Goal: Information Seeking & Learning: Learn about a topic

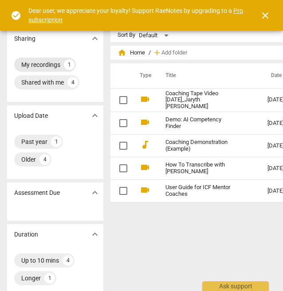
click at [51, 65] on div "My recordings" at bounding box center [40, 64] width 39 height 9
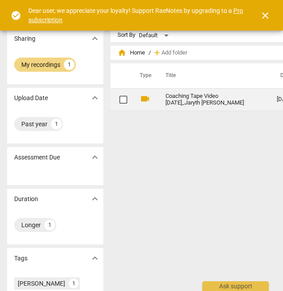
click at [178, 99] on link "Coaching Tape Video [DATE]_Jaryth [PERSON_NAME]" at bounding box center [204, 99] width 79 height 13
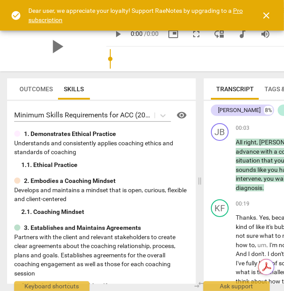
click at [266, 17] on span "close" at bounding box center [266, 15] width 11 height 11
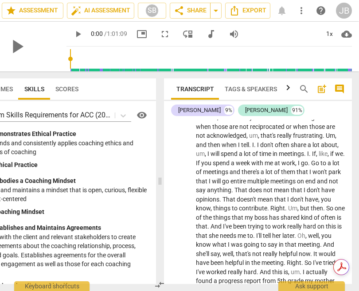
scroll to position [4119, 0]
click at [149, 211] on div "Minimum Skills Requirements for ACC (2023) visibility 1. Demonstrates Ethical P…" at bounding box center [61, 192] width 189 height 183
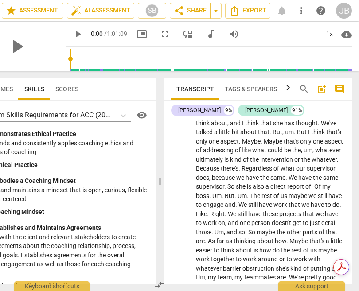
scroll to position [6777, 0]
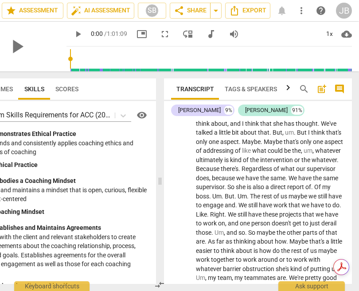
click at [282, 11] on div "Note" at bounding box center [334, 7] width 12 height 8
click at [282, 140] on div "Note [PERSON_NAME] 15:01 [DATE] Client seems to have had a shift connected to "…" at bounding box center [322, 97] width 52 height 163
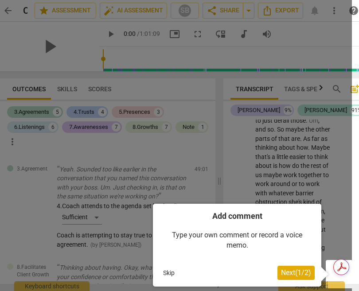
scroll to position [0, 0]
click at [282, 270] on span "Next ( 1 / 2 )" at bounding box center [296, 272] width 30 height 8
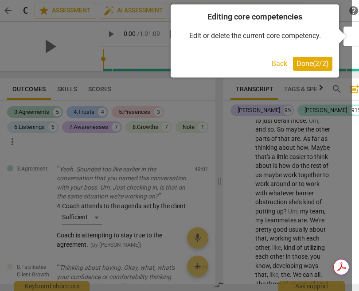
click at [282, 62] on span "Done ( 2 / 2 )" at bounding box center [312, 63] width 32 height 8
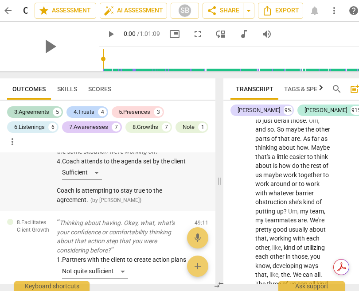
scroll to position [2617, 0]
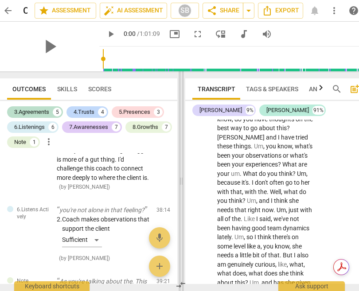
drag, startPoint x: 218, startPoint y: 186, endPoint x: 178, endPoint y: 186, distance: 40.3
click at [178, 186] on span at bounding box center [180, 181] width 5 height 220
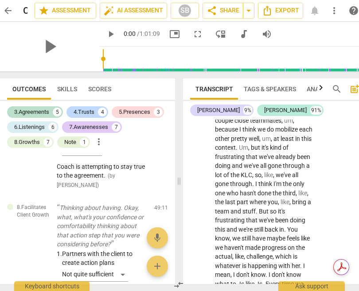
scroll to position [11488, 0]
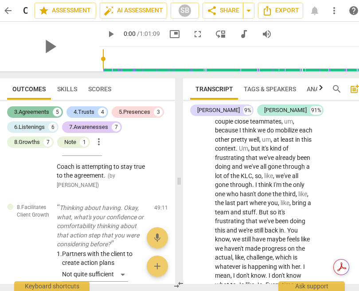
click at [41, 110] on div "3.Agreements" at bounding box center [31, 112] width 35 height 9
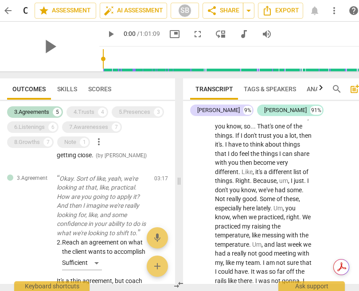
scroll to position [284, 0]
click at [134, 204] on p "Okay. Sort of like, yeah, we're looking at that, like, practical. How are you g…" at bounding box center [102, 206] width 90 height 64
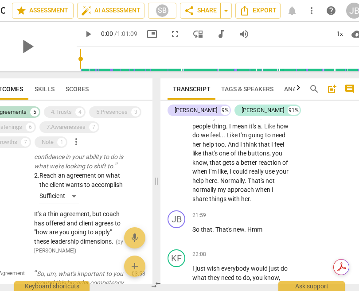
scroll to position [5460, 0]
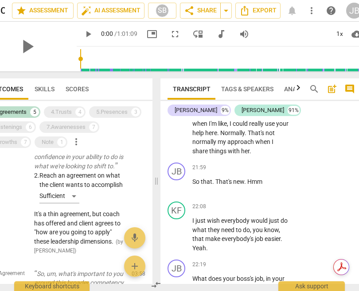
click at [282, 90] on span "search" at bounding box center [314, 89] width 11 height 11
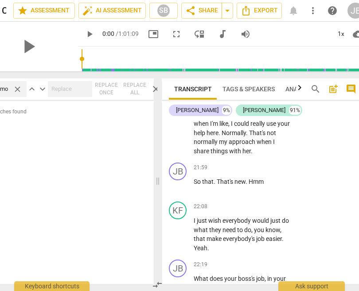
scroll to position [0, 0]
type input "m"
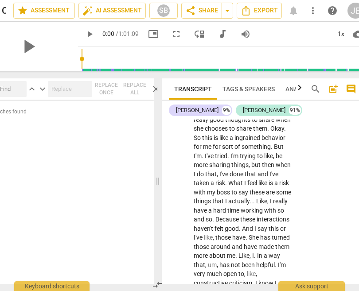
scroll to position [6166, 0]
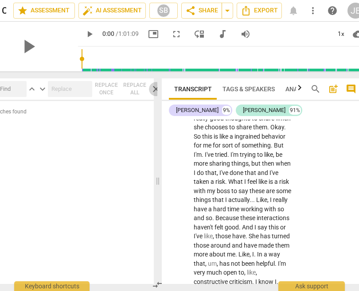
click at [154, 88] on span "close" at bounding box center [156, 89] width 11 height 11
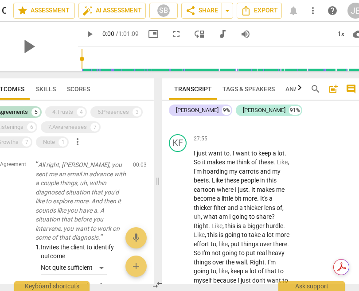
scroll to position [6862, 0]
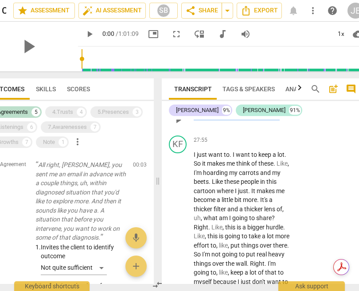
drag, startPoint x: 282, startPoint y: 225, endPoint x: 194, endPoint y: 224, distance: 88.1
click at [194, 120] on p "And what's that wall represent ?" at bounding box center [243, 115] width 98 height 9
click at [195, 119] on span "And" at bounding box center [200, 115] width 12 height 7
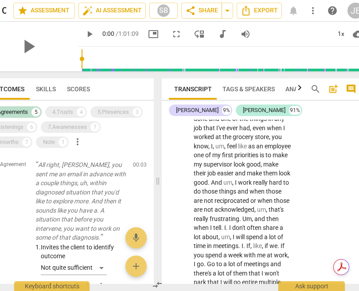
scroll to position [5785, 0]
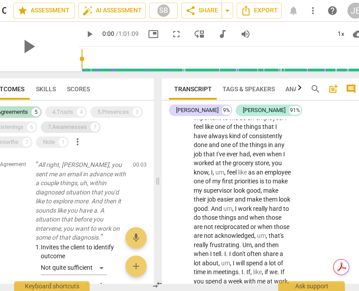
click at [64, 126] on div "7.Awarenesses" at bounding box center [67, 127] width 39 height 9
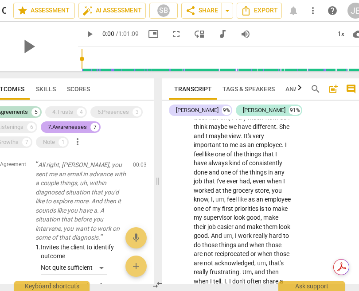
scroll to position [5811, 0]
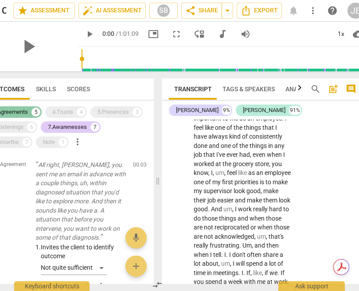
click at [21, 112] on div "3.Agreements" at bounding box center [10, 112] width 35 height 9
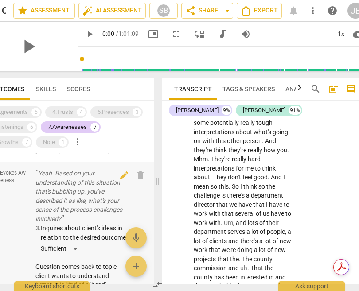
scroll to position [547, 0]
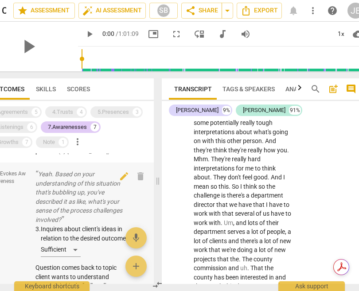
click at [55, 175] on p "Yeah. Based on your understanding of this situation that's bubbling up, you've …" at bounding box center [80, 197] width 90 height 54
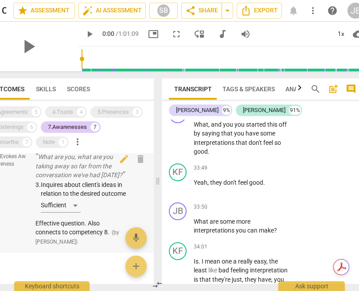
scroll to position [705, 0]
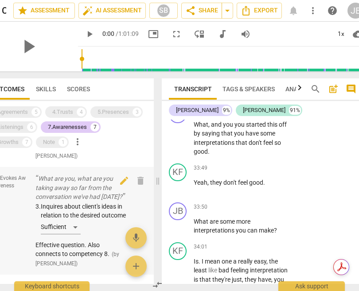
click at [94, 202] on p "What are you, what are you taking away so far from the conversation we've had […" at bounding box center [80, 187] width 90 height 27
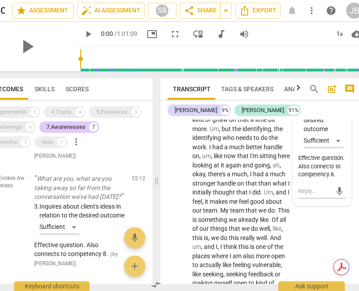
scroll to position [13387, 0]
click at [66, 112] on div "4.Trusts" at bounding box center [61, 112] width 21 height 9
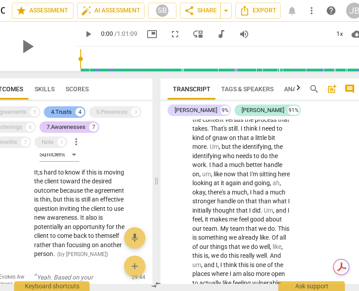
scroll to position [13405, 0]
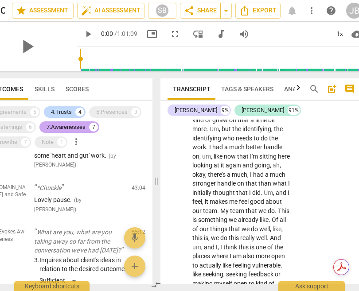
click at [79, 125] on div "7.Awarenesses" at bounding box center [66, 127] width 39 height 9
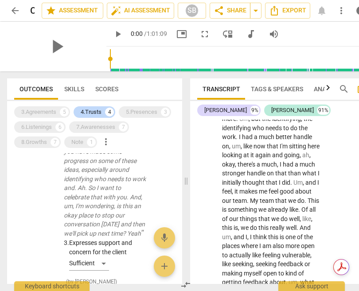
scroll to position [464, 0]
click at [93, 110] on div "4.Trusts" at bounding box center [91, 112] width 21 height 9
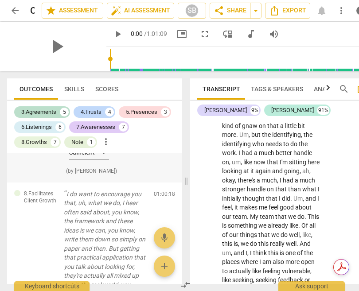
scroll to position [4167, 0]
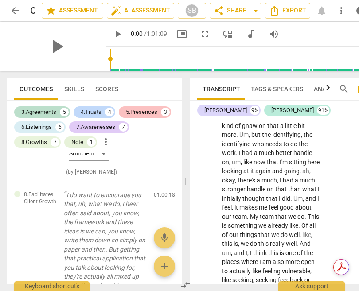
click at [137, 110] on div "5.Presences" at bounding box center [141, 112] width 31 height 9
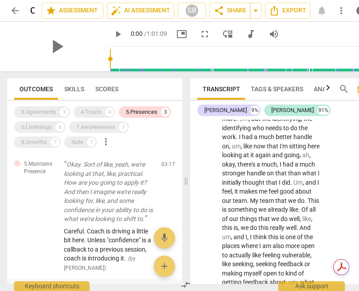
scroll to position [1, 0]
click at [136, 111] on div "5.Presences" at bounding box center [141, 112] width 31 height 9
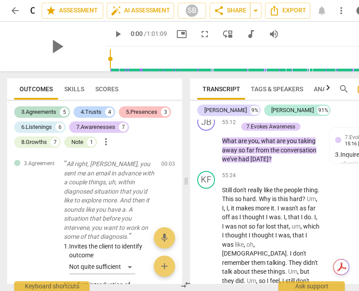
scroll to position [13561, 0]
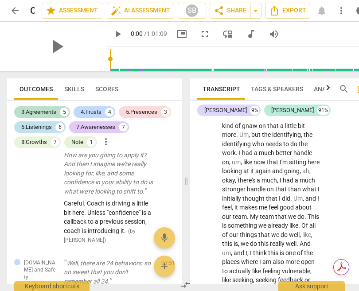
click at [48, 128] on div "6.Listenings" at bounding box center [36, 127] width 31 height 9
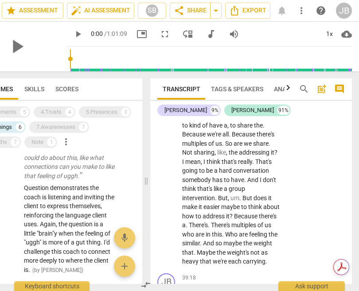
scroll to position [9349, 0]
click at [117, 144] on div "3.Agreements 5 4.Trusts 4 5.Presences 3 6.Listenings 6 7.Awarenesses 7 8.Growth…" at bounding box center [58, 127] width 168 height 45
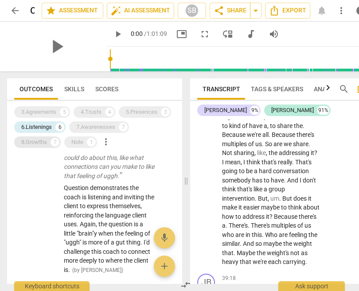
click at [32, 139] on div "8.Growths" at bounding box center [34, 142] width 26 height 9
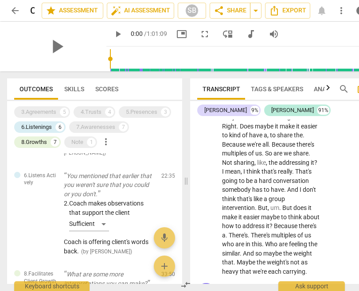
scroll to position [9358, 0]
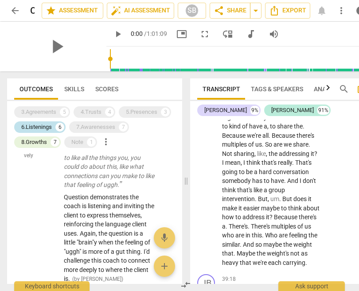
click at [37, 124] on div "6.Listenings" at bounding box center [36, 127] width 31 height 9
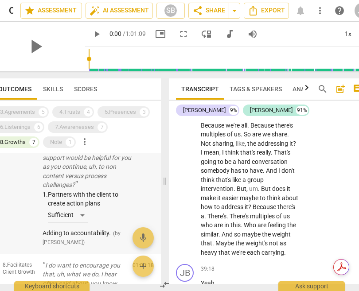
scroll to position [0, 0]
click at [142, 177] on div "8.Facilitates Client Growth Yeah, you said you wanted to nod a little more. Wha…" at bounding box center [73, 191] width 175 height 126
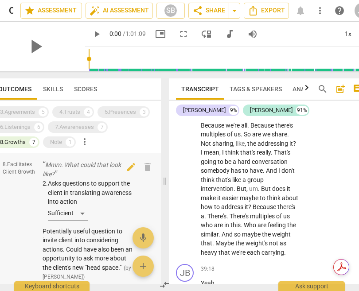
click at [109, 177] on p "Mmm. What could that look like?" at bounding box center [88, 169] width 90 height 18
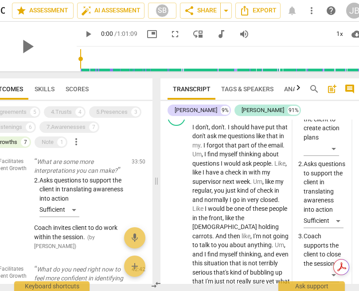
scroll to position [138, 0]
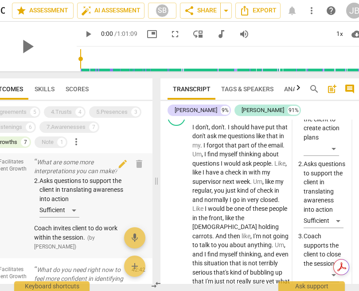
click at [103, 192] on div "2. Asks questions to support the client in translating awareness into action Su…" at bounding box center [79, 198] width 90 height 45
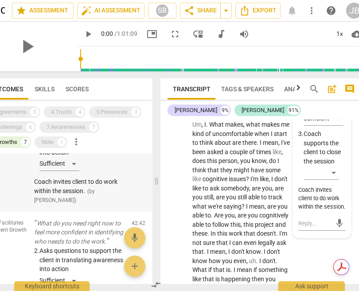
scroll to position [184, 0]
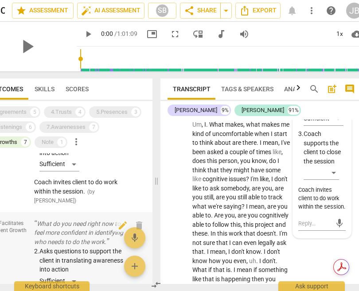
click at [69, 225] on p "What do you need right now to feel more confident in identifying who needs to d…" at bounding box center [79, 232] width 90 height 27
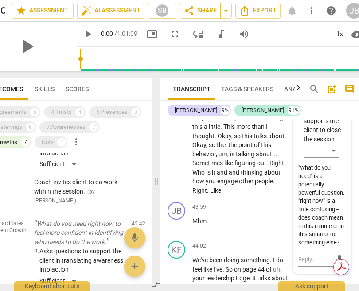
scroll to position [10399, 0]
click at [256, 44] on p "And go back to that and see . Feel like I want somebody to tell me it's not me …" at bounding box center [241, 29] width 98 height 27
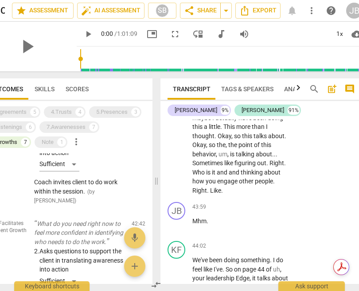
click at [282, 44] on p "And go back to that and see . Feel like I want somebody to tell me it's not me …" at bounding box center [241, 29] width 98 height 27
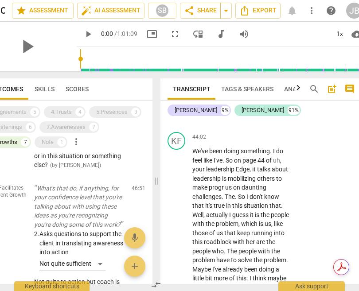
scroll to position [379, 0]
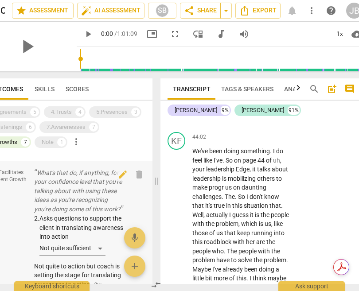
click at [91, 200] on p "What's that do, if anything, for your confidence level that you're talking abou…" at bounding box center [79, 191] width 90 height 46
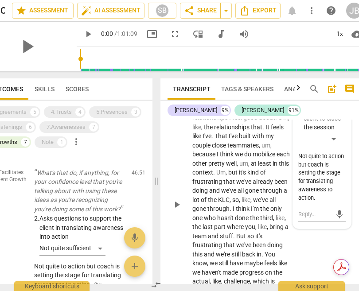
scroll to position [11302, 0]
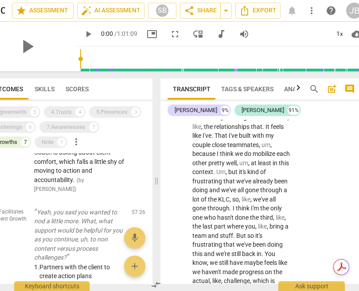
scroll to position [631, 0]
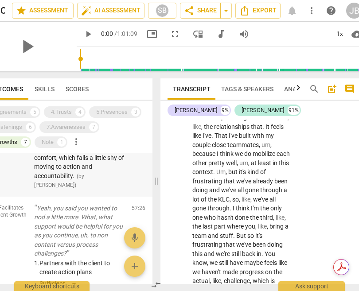
click at [83, 171] on div "1. Partners with the client to create action plans Not quite sufficient Coach i…" at bounding box center [79, 147] width 90 height 84
click at [66, 225] on p "Yeah, you said you wanted to nod a little more. What, what support would be hel…" at bounding box center [79, 231] width 90 height 54
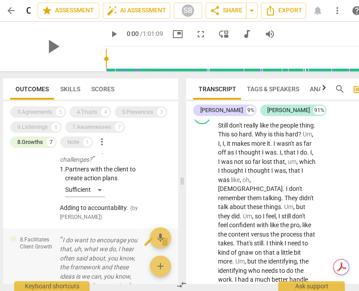
scroll to position [0, 3]
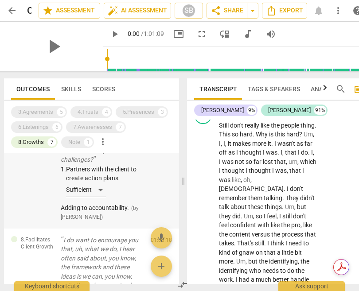
click at [97, 176] on div "1. Partners with the client to create action plans Sufficient" at bounding box center [106, 183] width 90 height 36
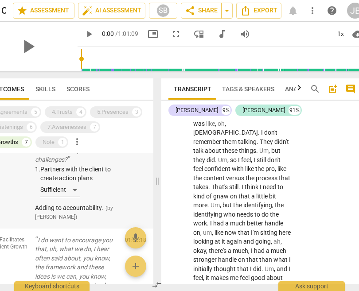
scroll to position [0, 30]
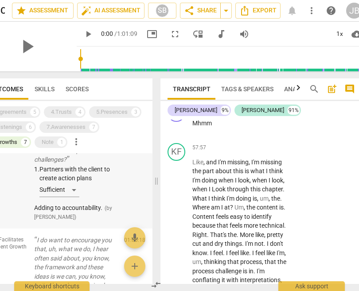
click at [97, 176] on div "1. Partners with the client to create action plans Sufficient" at bounding box center [79, 183] width 90 height 36
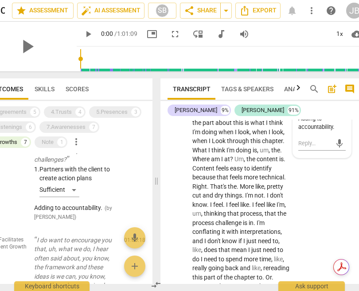
scroll to position [13878, 0]
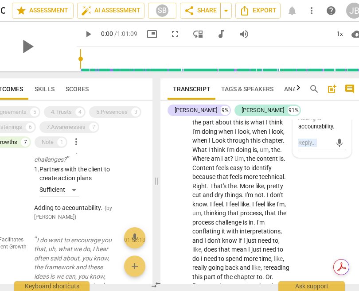
drag, startPoint x: 166, startPoint y: 205, endPoint x: 233, endPoint y: 229, distance: 71.4
click at [233, 52] on div "KF play_arrow pause 57:39 + Add competency keyboard_arrow_right I think what I …" at bounding box center [261, 8] width 202 height 85
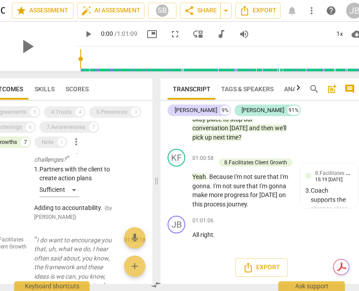
scroll to position [14778, 0]
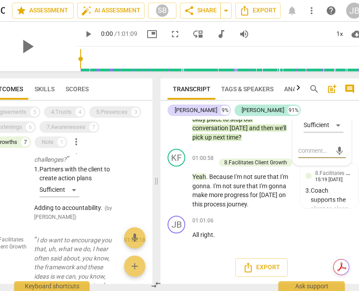
scroll to position [14965, 0]
click at [215, 205] on p "Yeah . Because I'm not sure that I'm gonna . I'm not sure that I'm gonna make m…" at bounding box center [241, 190] width 98 height 36
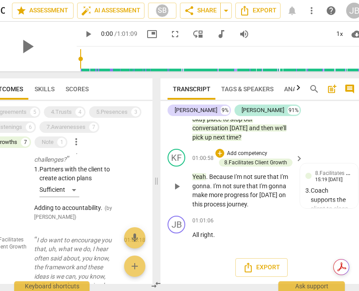
click at [198, 180] on span "Yeah" at bounding box center [199, 176] width 14 height 7
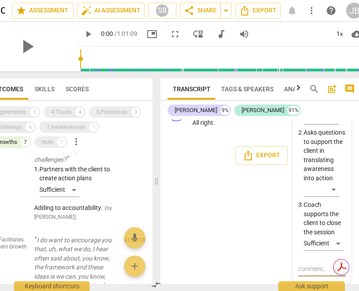
scroll to position [15101, 0]
click at [244, 205] on div "JB play_arrow pause 00:03 + Add competency keyboard_arrow_right All right , [PE…" at bounding box center [261, 202] width 202 height 164
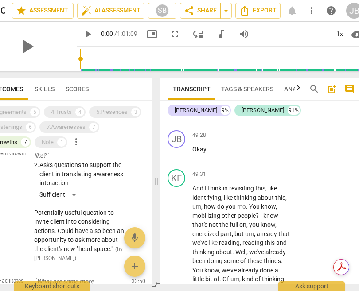
scroll to position [0, 0]
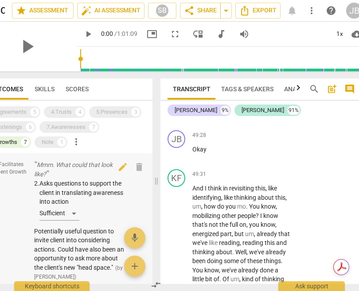
click at [94, 186] on div "2. Asks questions to support the client in translating awareness into action Su…" at bounding box center [79, 201] width 90 height 45
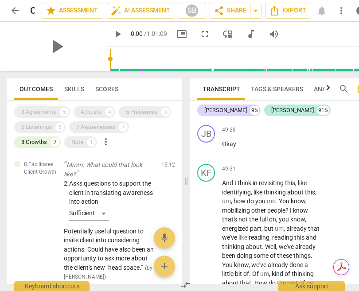
scroll to position [11788, 0]
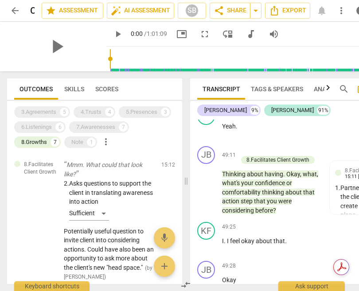
scroll to position [11650, 0]
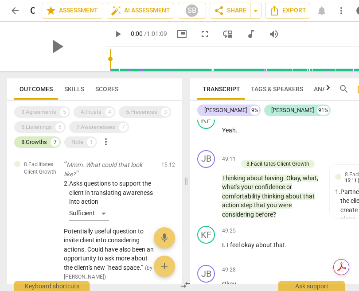
click at [45, 141] on div "8.Growths" at bounding box center [34, 142] width 26 height 9
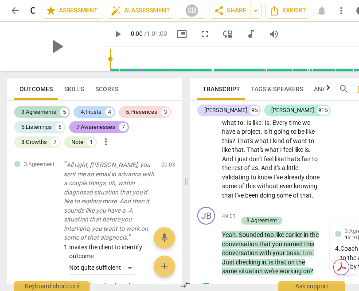
scroll to position [11807, 0]
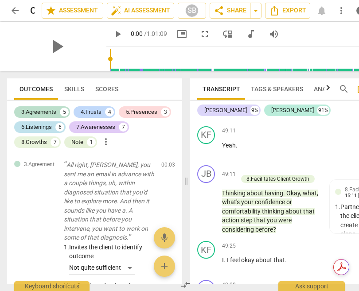
click at [43, 127] on div "6.Listenings" at bounding box center [36, 127] width 31 height 9
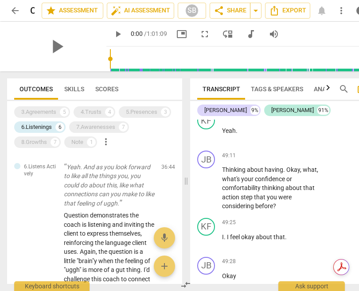
scroll to position [436, 0]
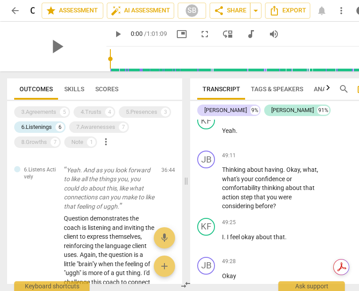
click at [90, 200] on p "Yeah. And as you look forward to like all the things you, you could do about th…" at bounding box center [109, 189] width 90 height 46
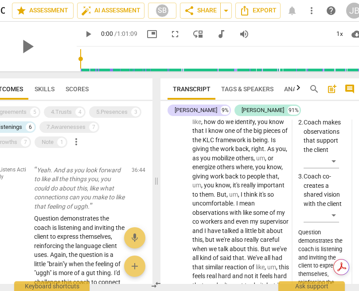
scroll to position [8915, 0]
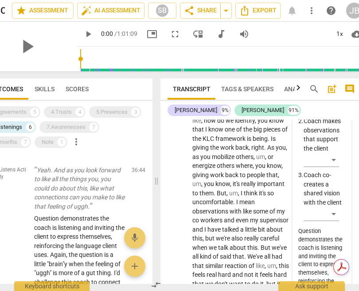
click at [164, 62] on div "JB play_arrow pause 36:44 + Add competency 6.Listens Actively keyboard_arrow_ri…" at bounding box center [261, 23] width 202 height 76
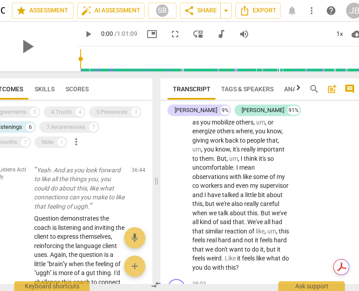
scroll to position [0, 0]
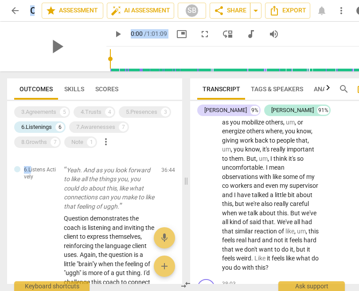
click at [0, 173] on div "Outcomes Skills Scores 3.Agreements 5 4.Trusts 4 5.Presences 3 6.Listenings 6 7…" at bounding box center [93, 181] width 186 height 220
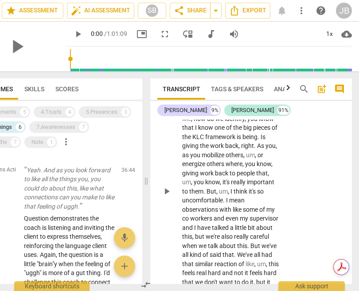
scroll to position [8916, 0]
click at [282, 223] on div "KF play_arrow pause 36:58 + Add competency keyboard_arrow_right I want to pass …" at bounding box center [251, 184] width 202 height 249
